Goal: Task Accomplishment & Management: Manage account settings

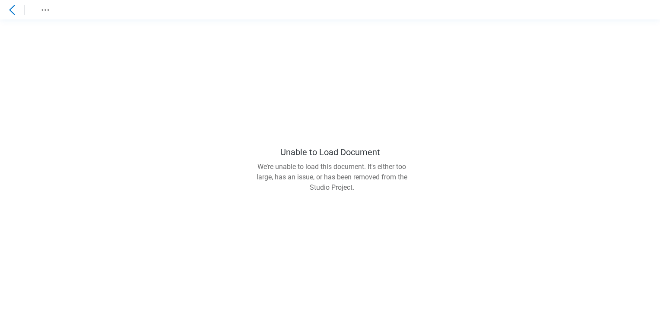
click at [15, 8] on icon at bounding box center [12, 10] width 10 height 10
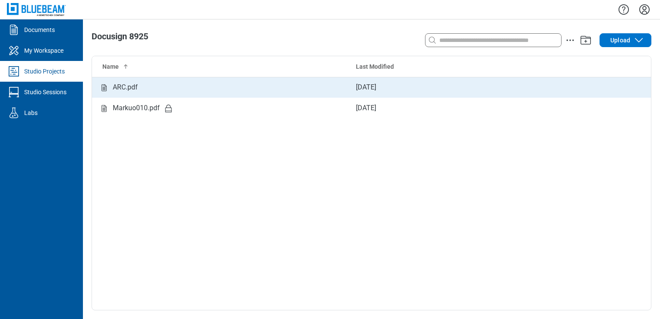
click at [221, 89] on div "ARC.pdf" at bounding box center [220, 87] width 243 height 11
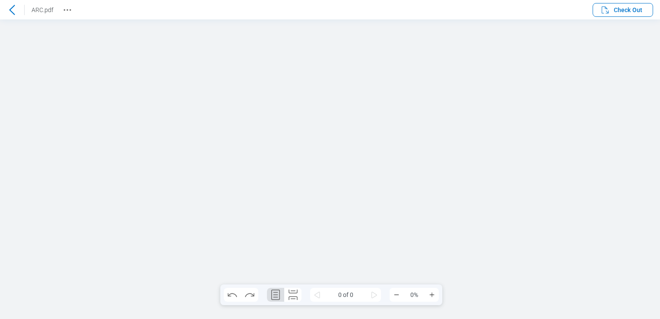
click at [641, 14] on span "Check Out" at bounding box center [628, 10] width 29 height 9
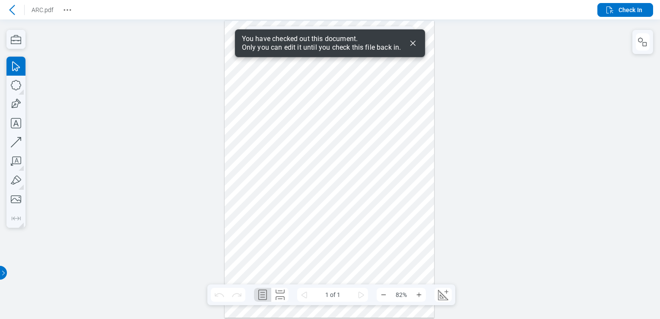
click at [382, 121] on div at bounding box center [330, 169] width 210 height 297
click at [404, 127] on div at bounding box center [330, 169] width 210 height 297
click at [17, 123] on icon "button" at bounding box center [16, 123] width 10 height 10
click at [378, 121] on div at bounding box center [330, 169] width 210 height 297
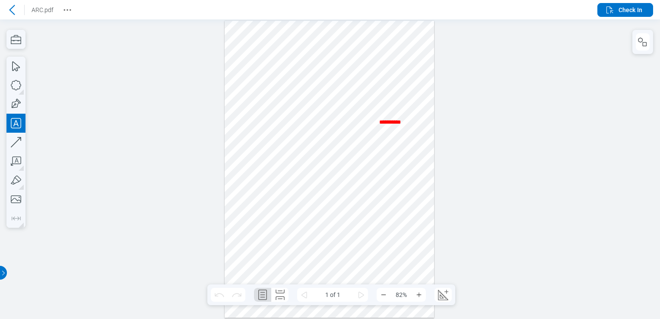
click at [410, 159] on div at bounding box center [330, 169] width 210 height 297
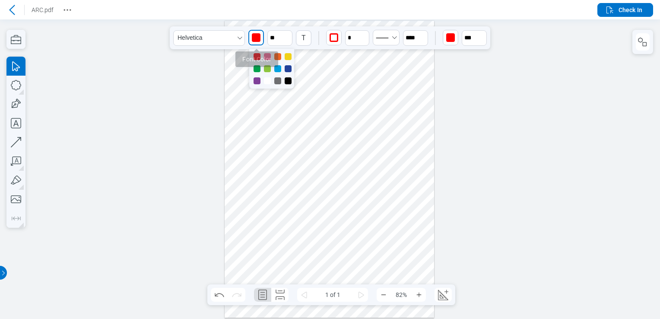
click at [258, 38] on div "button" at bounding box center [256, 37] width 9 height 9
click at [287, 70] on div at bounding box center [288, 68] width 7 height 7
click at [289, 31] on icon "button" at bounding box center [287, 34] width 7 height 7
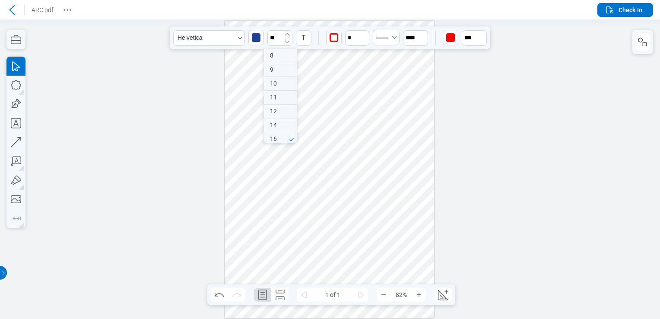
click at [289, 31] on icon "button" at bounding box center [287, 34] width 7 height 7
type input "**"
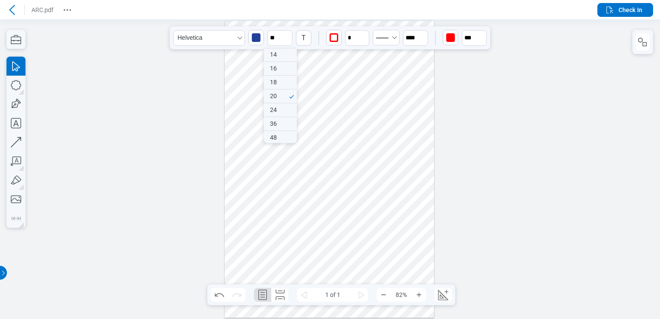
drag, startPoint x: 395, startPoint y: 125, endPoint x: 395, endPoint y: 143, distance: 18.1
click at [395, 143] on div at bounding box center [330, 169] width 210 height 297
drag, startPoint x: 407, startPoint y: 131, endPoint x: 414, endPoint y: 133, distance: 8.0
click at [416, 129] on div at bounding box center [330, 169] width 210 height 297
drag, startPoint x: 411, startPoint y: 156, endPoint x: 394, endPoint y: 157, distance: 16.9
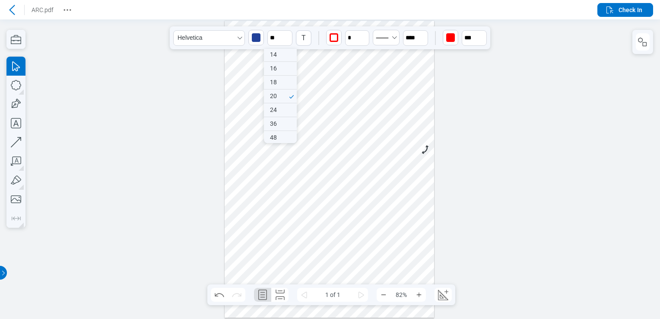
click at [411, 153] on div at bounding box center [330, 169] width 210 height 297
click at [402, 120] on div at bounding box center [330, 169] width 210 height 297
click at [448, 37] on div "button" at bounding box center [450, 37] width 9 height 9
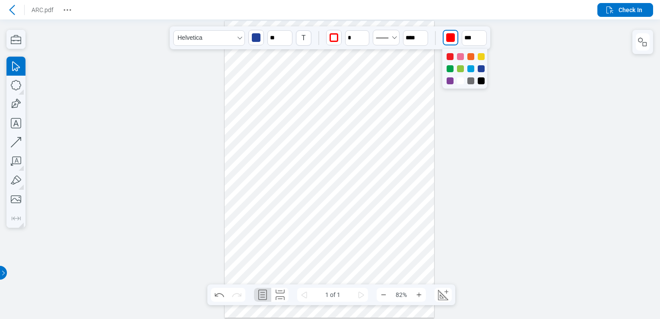
click at [481, 55] on div at bounding box center [481, 56] width 7 height 7
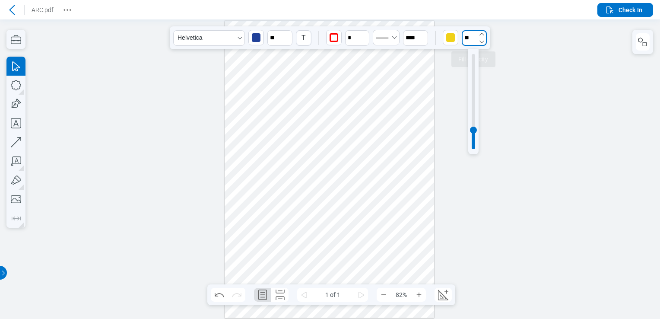
click at [468, 35] on input "**" at bounding box center [474, 38] width 25 height 16
click at [475, 77] on div at bounding box center [473, 101] width 3 height 95
type input "**"
click at [474, 73] on div at bounding box center [473, 73] width 7 height 7
click at [422, 85] on div at bounding box center [330, 169] width 210 height 297
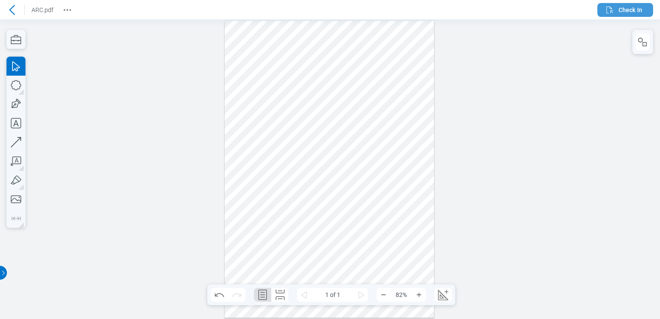
click at [635, 6] on span "Check In" at bounding box center [631, 10] width 24 height 9
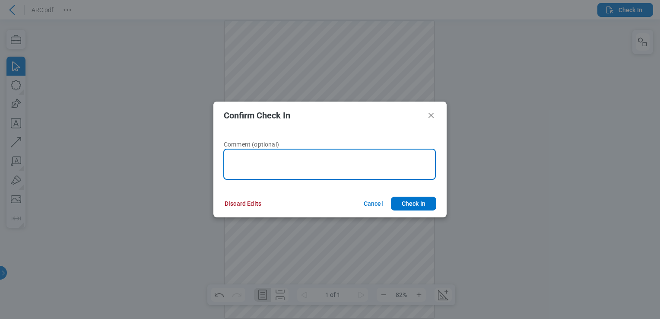
click at [290, 160] on textarea at bounding box center [329, 164] width 213 height 31
type textarea "**********"
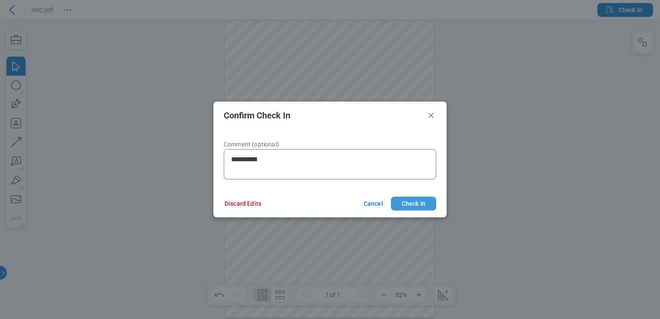
click at [418, 203] on button "Check In" at bounding box center [413, 204] width 45 height 14
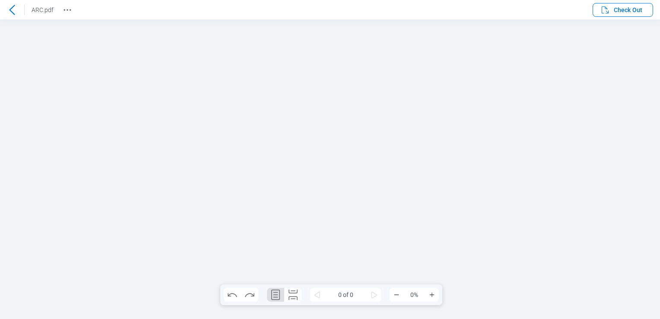
scroll to position [0, 0]
click at [71, 15] on icon "Revision History" at bounding box center [67, 10] width 10 height 10
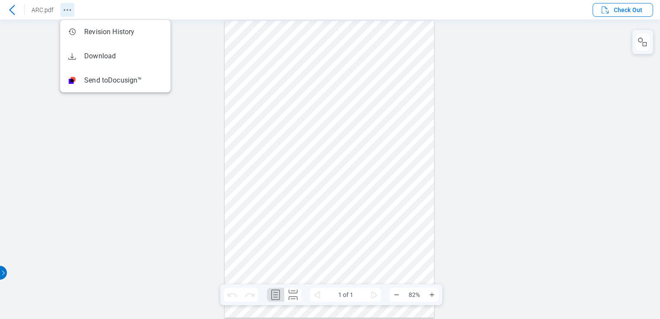
click at [66, 9] on icon "Revision History" at bounding box center [67, 10] width 10 height 10
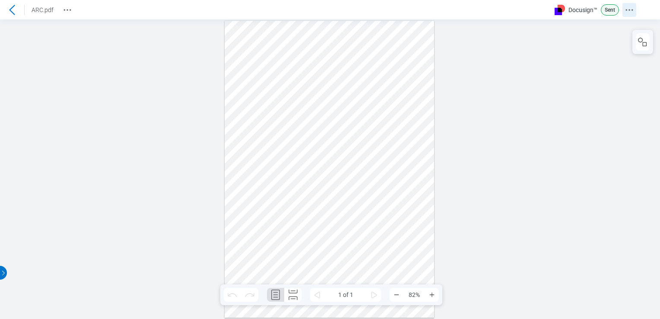
click at [629, 15] on icon "Docusign Menu" at bounding box center [629, 10] width 10 height 10
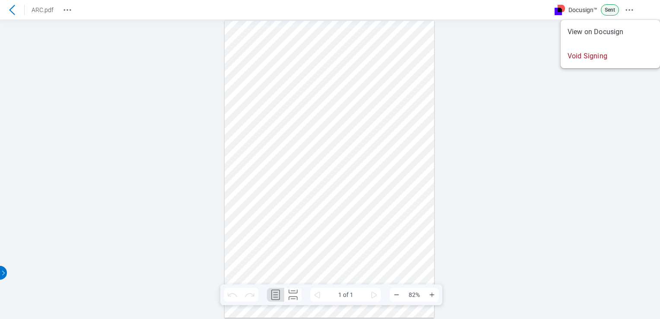
click at [614, 178] on div at bounding box center [330, 168] width 660 height 299
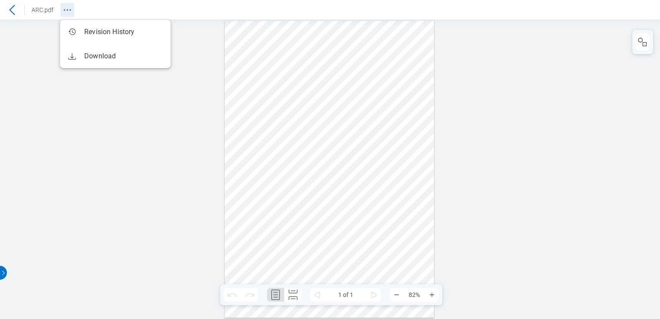
click at [67, 10] on circle "Revision History" at bounding box center [67, 9] width 1 height 1
click at [11, 11] on icon at bounding box center [12, 10] width 6 height 10
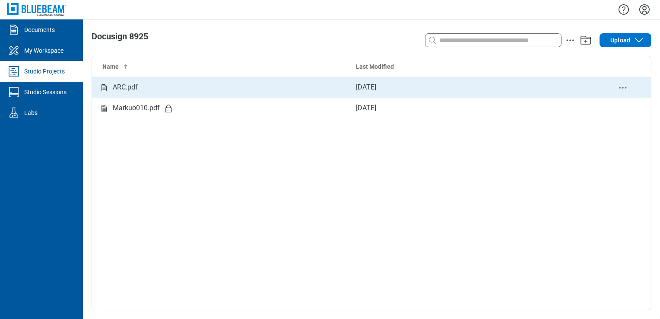
click at [224, 87] on div "ARC.pdf" at bounding box center [220, 87] width 243 height 11
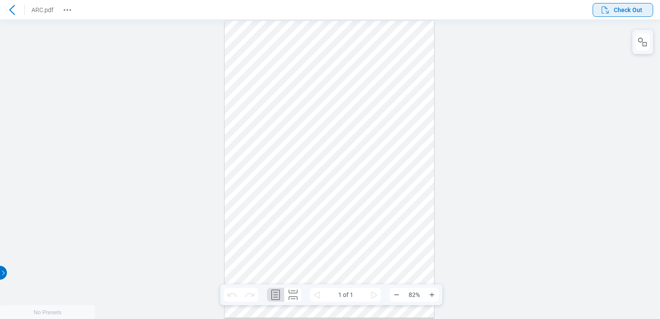
click at [624, 11] on span "Check Out" at bounding box center [628, 10] width 29 height 9
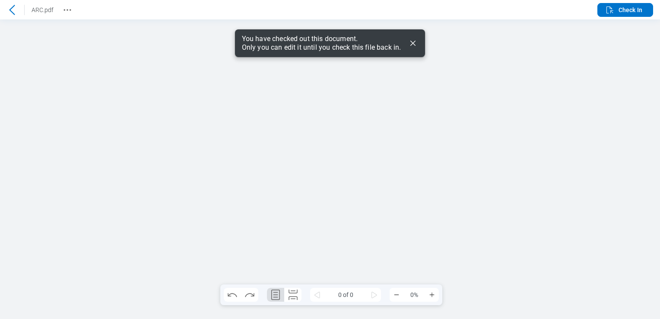
click at [65, 10] on icon "Revision History" at bounding box center [67, 10] width 10 height 10
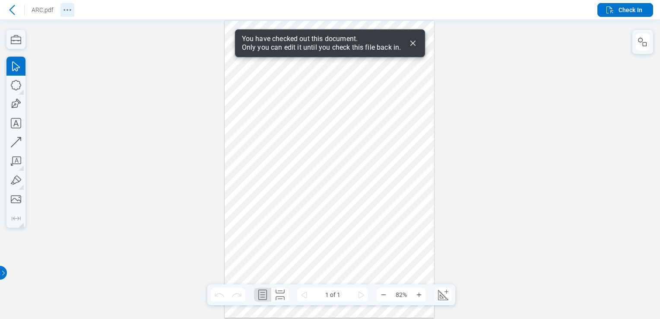
click at [68, 10] on icon "Revision History" at bounding box center [67, 10] width 10 height 10
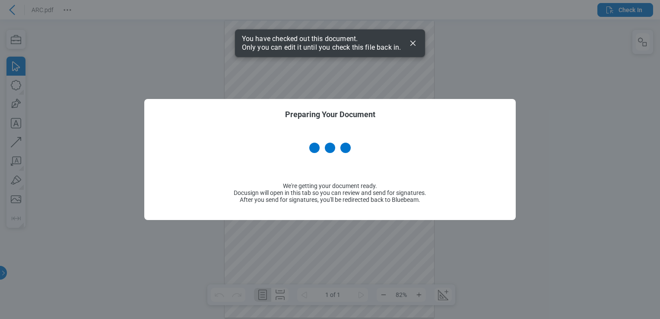
click at [415, 41] on icon "Dismiss" at bounding box center [412, 43] width 5 height 5
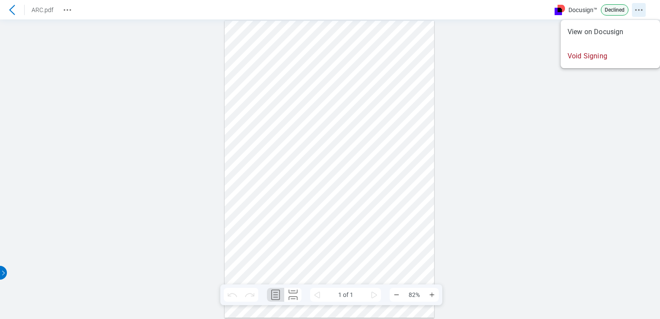
click at [639, 10] on circle "Docusign Menu" at bounding box center [639, 9] width 1 height 1
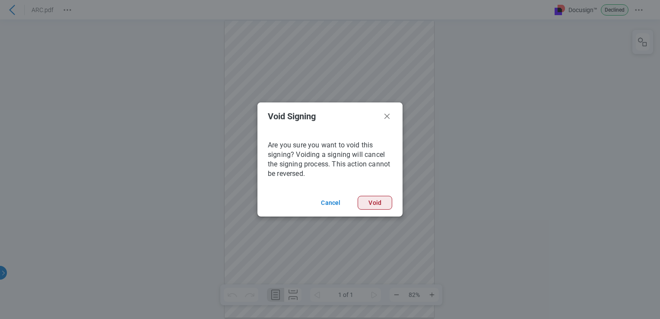
click at [368, 202] on button "Void" at bounding box center [375, 203] width 35 height 14
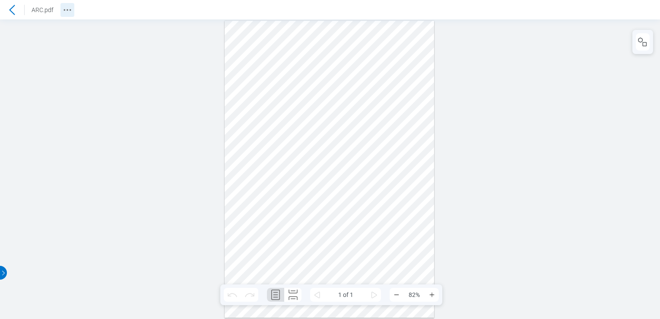
click at [62, 10] on icon "Revision History" at bounding box center [67, 10] width 10 height 10
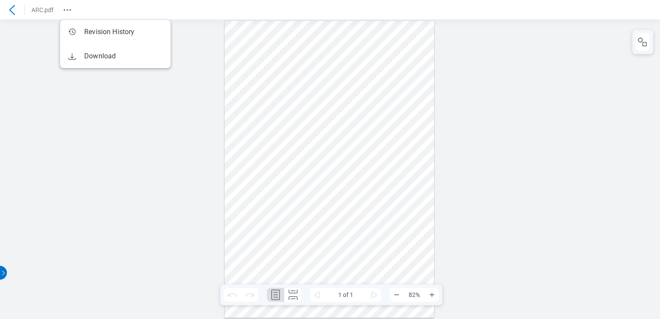
drag, startPoint x: 115, startPoint y: 152, endPoint x: 107, endPoint y: 149, distance: 8.7
click at [112, 152] on div at bounding box center [330, 168] width 660 height 299
click at [12, 3] on div at bounding box center [12, 10] width 14 height 14
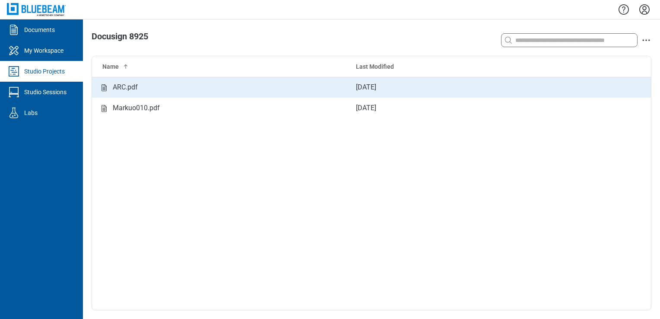
click at [124, 88] on div "ARC.pdf" at bounding box center [125, 87] width 25 height 11
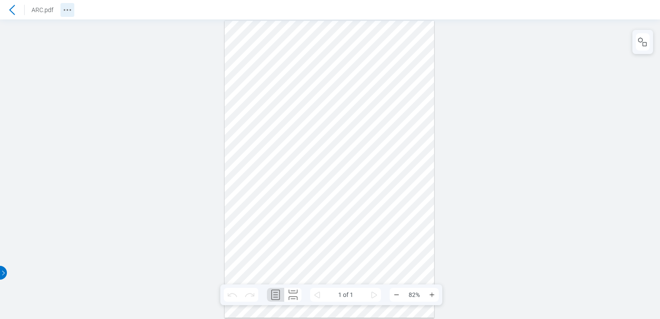
click at [64, 10] on circle "Revision History" at bounding box center [64, 9] width 1 height 1
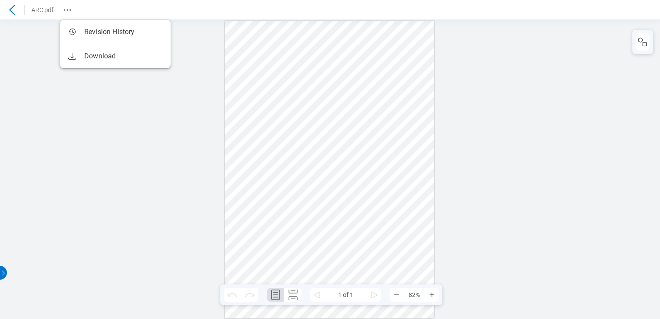
click at [78, 30] on body "ARC.pdf Pages 1 1 of 1 82% Preparing Your Document We're getting your document …" at bounding box center [330, 159] width 660 height 319
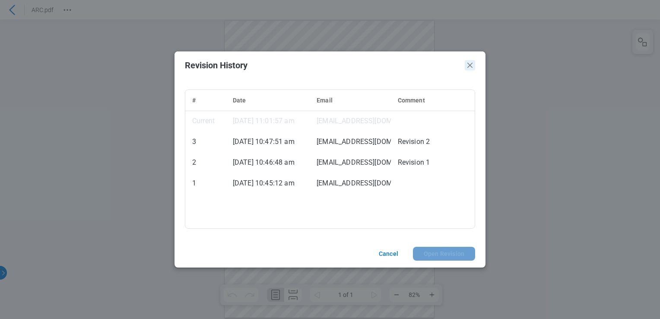
click at [470, 68] on icon "Close" at bounding box center [470, 65] width 10 height 10
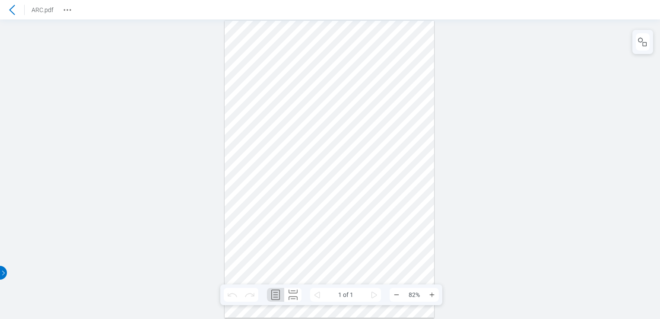
drag, startPoint x: 58, startPoint y: 16, endPoint x: 68, endPoint y: 10, distance: 11.4
click at [59, 16] on div "ARC.pdf" at bounding box center [37, 10] width 74 height 14
click at [68, 10] on icon "Revision History" at bounding box center [67, 10] width 10 height 10
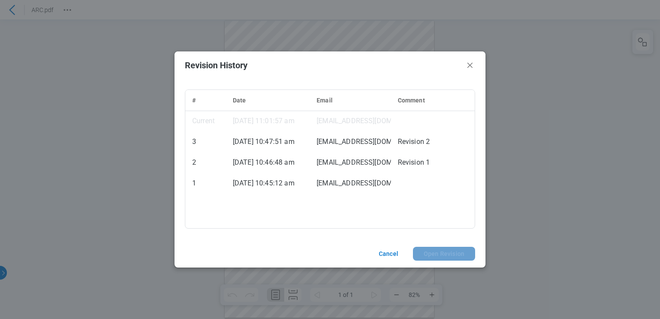
click at [284, 121] on td "[DATE] 11:01:57 am" at bounding box center [268, 121] width 84 height 21
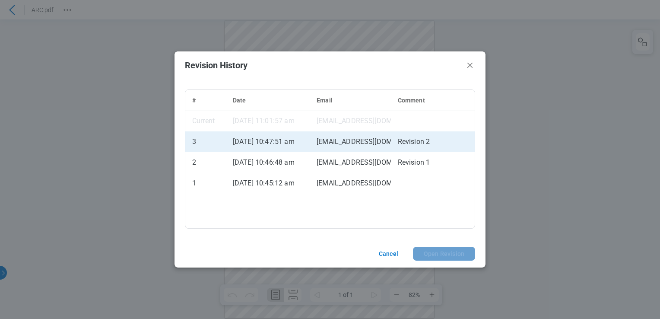
click at [291, 147] on td "[DATE] 10:47:51 am" at bounding box center [268, 141] width 84 height 21
click at [302, 127] on td "[DATE] 11:01:57 am" at bounding box center [268, 121] width 84 height 21
click at [470, 63] on icon "Close" at bounding box center [470, 65] width 10 height 10
